Goal: Task Accomplishment & Management: Use online tool/utility

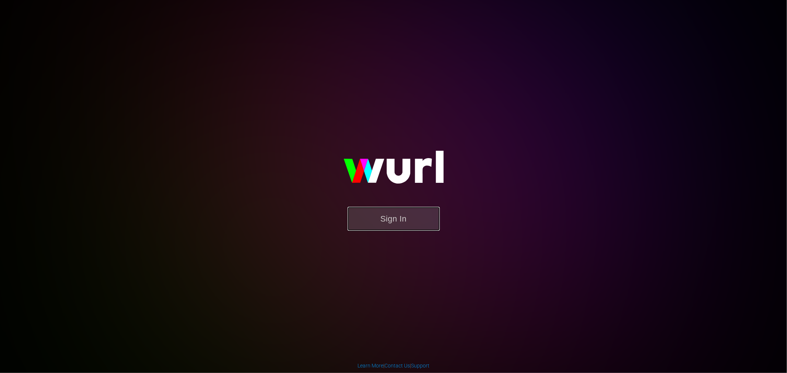
click at [425, 211] on button "Sign In" at bounding box center [394, 219] width 92 height 24
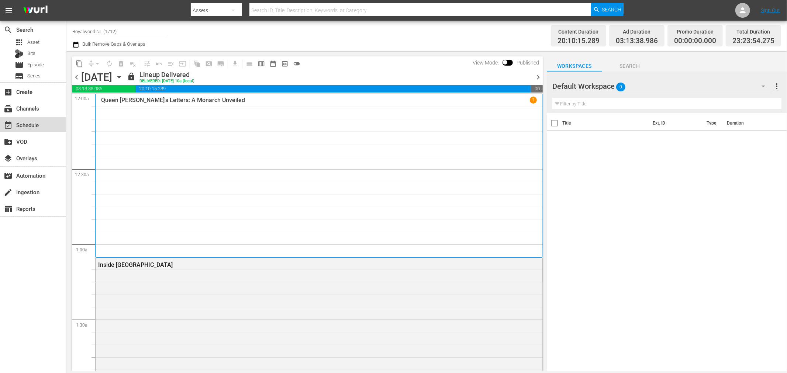
click at [39, 123] on div "event_available Schedule" at bounding box center [20, 124] width 41 height 7
click at [115, 32] on input "Royalworld NL (1712)" at bounding box center [119, 32] width 94 height 18
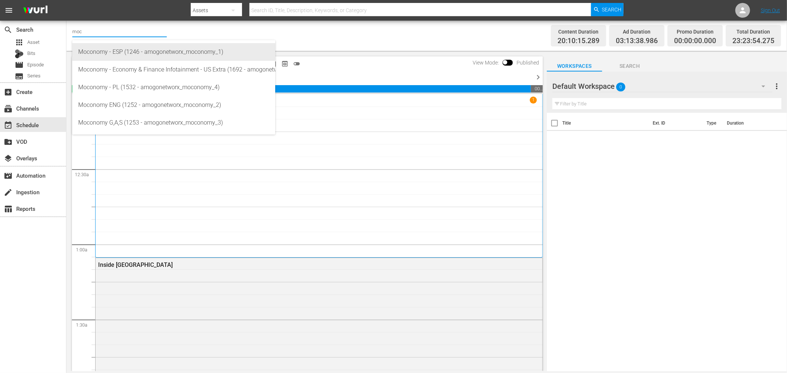
click at [155, 57] on div "Moconomy - ESP (1246 - amogonetworx_moconomy_1)" at bounding box center [173, 52] width 191 height 18
type input "Moconomy - ESP (1246 - amogonetworx_moconomy_1)"
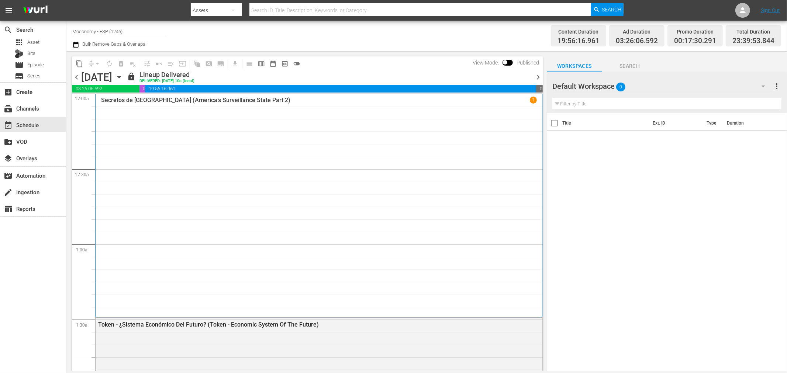
click at [77, 45] on icon "button" at bounding box center [75, 44] width 7 height 9
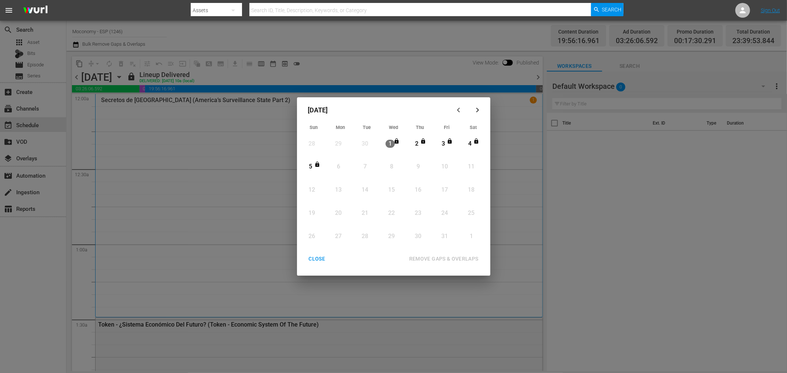
click at [314, 165] on div "5" at bounding box center [310, 167] width 9 height 8
click at [471, 110] on button "button" at bounding box center [478, 110] width 18 height 18
click at [325, 270] on div "All lineups in the selected date range will be unlocked" at bounding box center [393, 271] width 187 height 10
click at [321, 256] on div "CLOSE" at bounding box center [317, 259] width 28 height 9
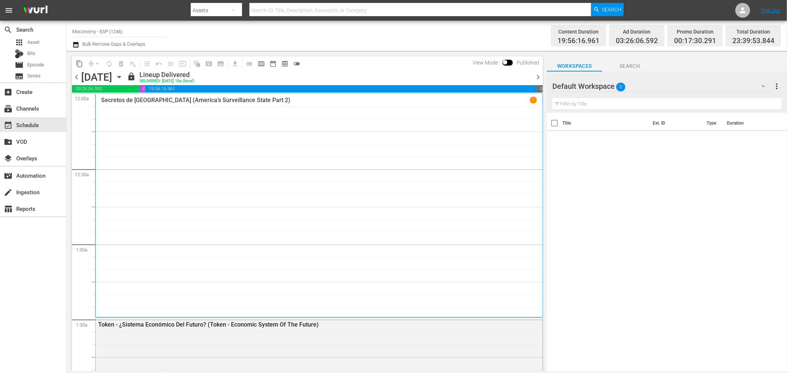
click at [541, 76] on span "chevron_right" at bounding box center [538, 77] width 9 height 9
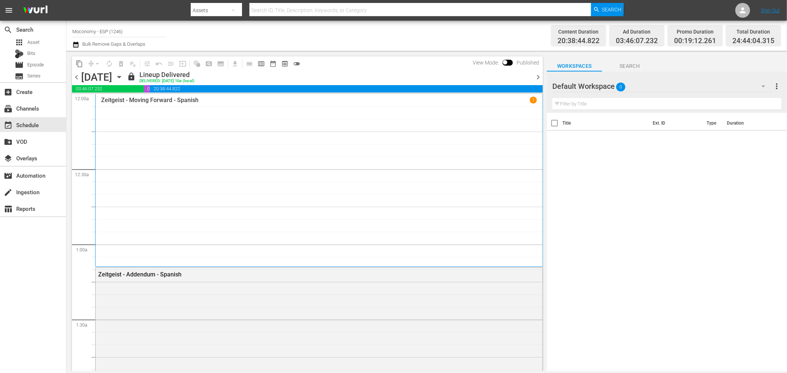
click at [541, 76] on span "chevron_right" at bounding box center [538, 77] width 9 height 9
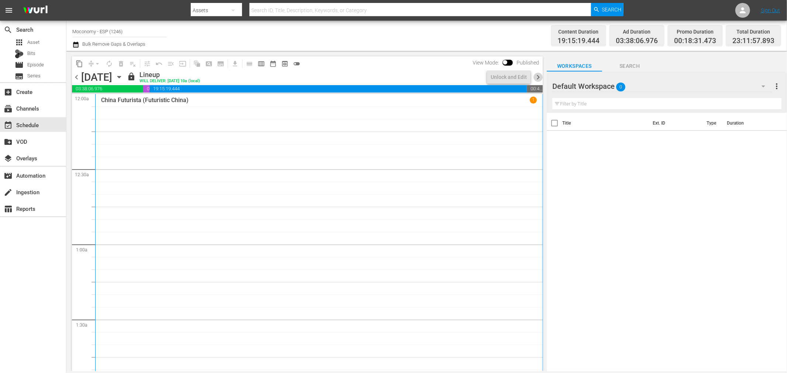
click at [541, 76] on span "chevron_right" at bounding box center [538, 77] width 9 height 9
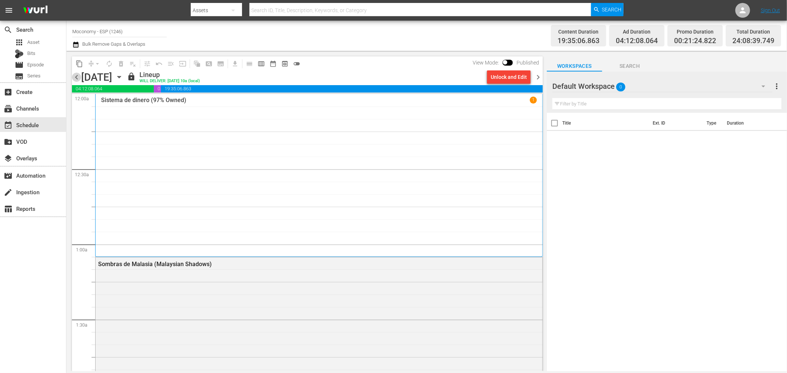
click at [73, 80] on span "chevron_left" at bounding box center [76, 77] width 9 height 9
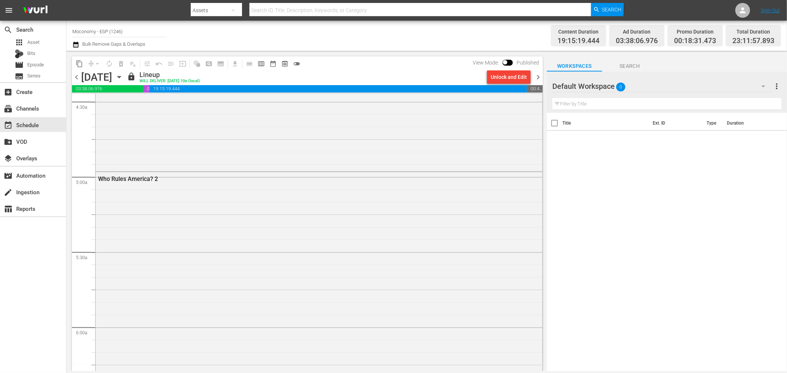
scroll to position [383, 0]
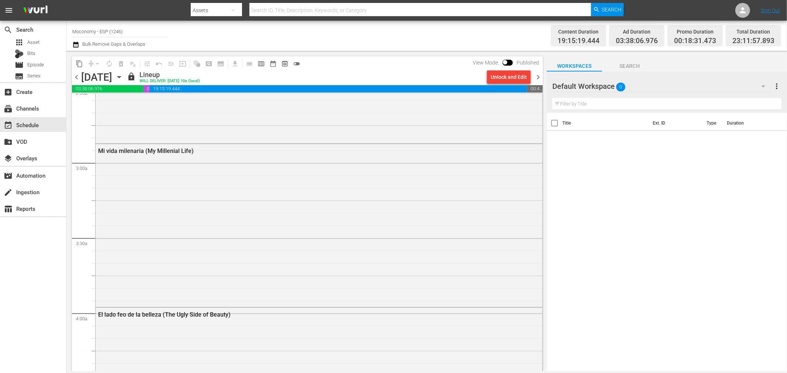
click at [102, 30] on input "Moconomy - ESP (1246)" at bounding box center [119, 32] width 94 height 18
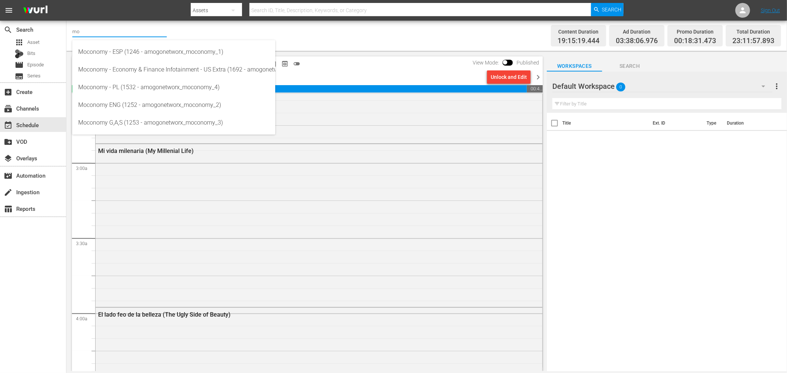
type input "mo"
